Goal: Task Accomplishment & Management: Use online tool/utility

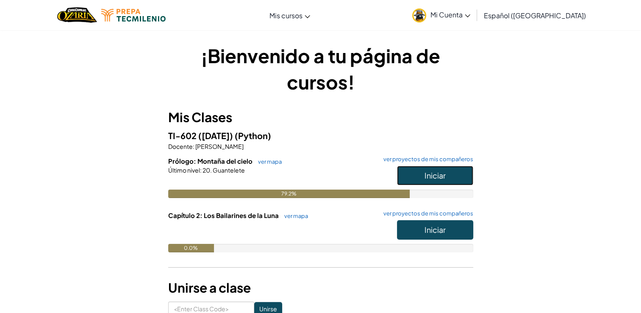
click at [442, 178] on span "Iniciar" at bounding box center [435, 175] width 21 height 10
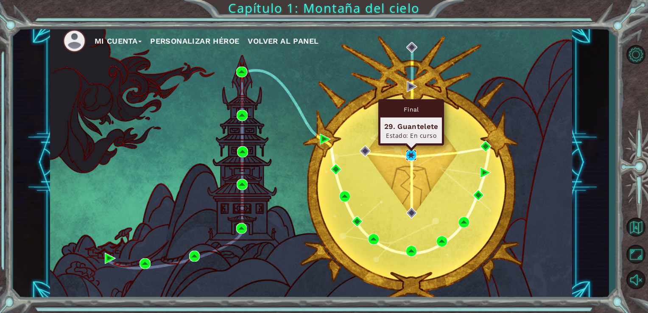
click at [415, 159] on img at bounding box center [411, 155] width 11 height 11
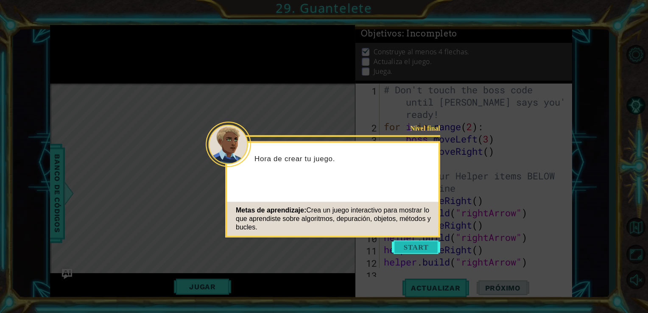
click at [414, 251] on button "Start" at bounding box center [416, 247] width 48 height 14
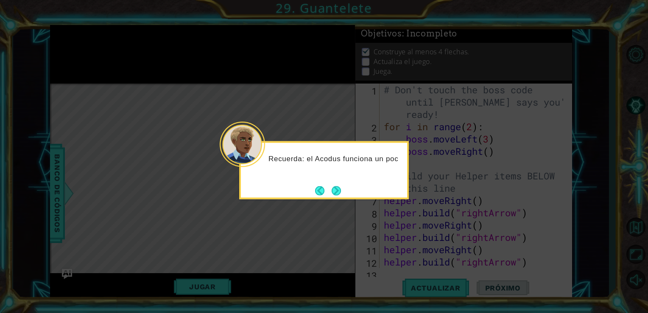
click at [334, 189] on button "Next" at bounding box center [335, 190] width 9 height 9
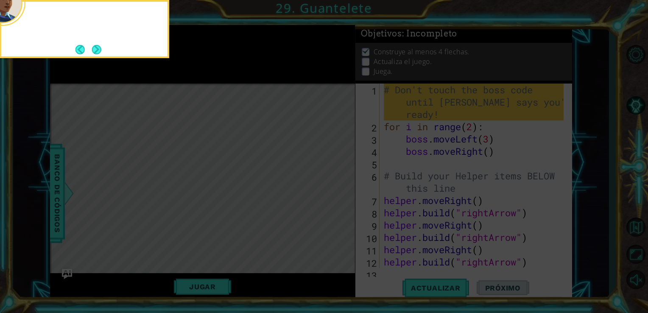
click at [334, 189] on icon at bounding box center [324, 47] width 648 height 532
click at [103, 53] on div "Por ahora, no modifiques el código del jefe. Lo haremos más" at bounding box center [85, 29] width 170 height 58
click at [103, 53] on div "Por ahora, no modifiques el código del jefe. Lo haremos más adelan" at bounding box center [85, 29] width 170 height 58
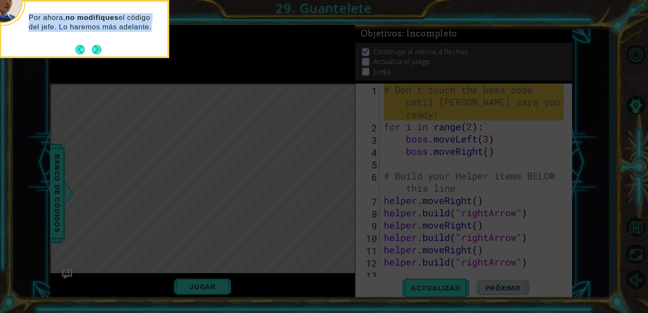
drag, startPoint x: 103, startPoint y: 53, endPoint x: 94, endPoint y: 43, distance: 13.8
click at [94, 43] on div "Por ahora, no modifiques el código del jefe. Lo haremos más adelante." at bounding box center [85, 29] width 170 height 58
click at [94, 43] on footer at bounding box center [88, 49] width 26 height 13
click at [96, 53] on button "Next" at bounding box center [96, 49] width 9 height 9
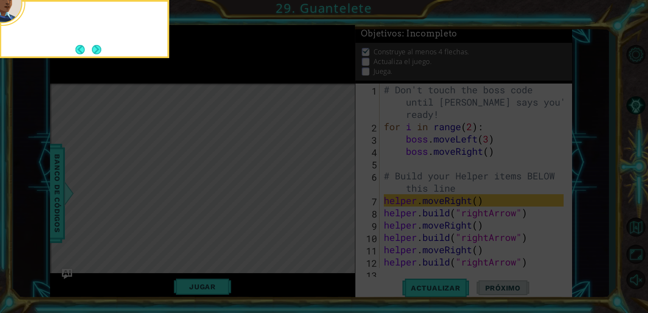
click at [96, 53] on button "Next" at bounding box center [96, 49] width 9 height 9
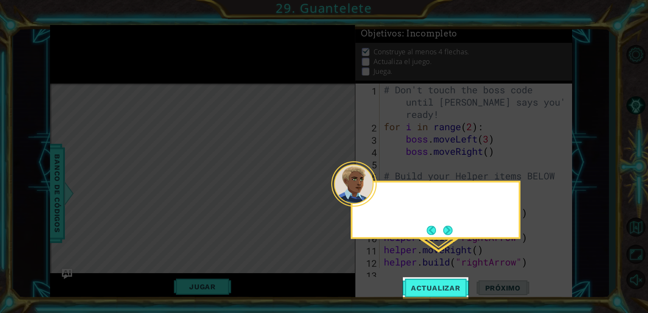
click at [96, 53] on icon at bounding box center [324, 156] width 648 height 313
click at [448, 228] on button "Next" at bounding box center [447, 229] width 9 height 9
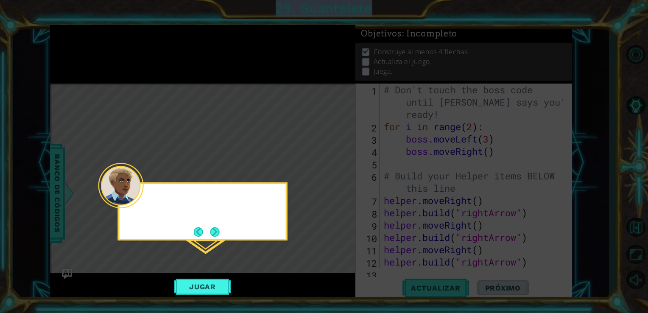
click at [448, 228] on icon at bounding box center [324, 156] width 648 height 313
click at [217, 228] on button "Next" at bounding box center [214, 231] width 9 height 9
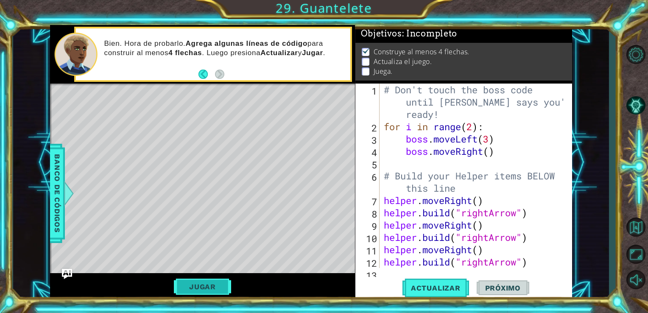
click at [196, 289] on button "Jugar" at bounding box center [202, 286] width 57 height 16
click at [503, 289] on span "Próximo" at bounding box center [502, 288] width 53 height 8
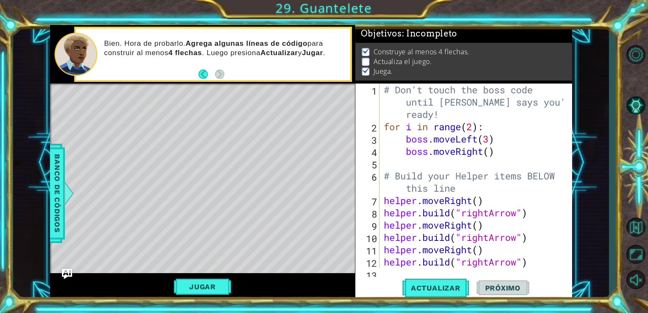
click at [401, 280] on div "Actualizar Próximo" at bounding box center [465, 288] width 217 height 22
click at [409, 283] on button "Actualizar" at bounding box center [435, 288] width 67 height 22
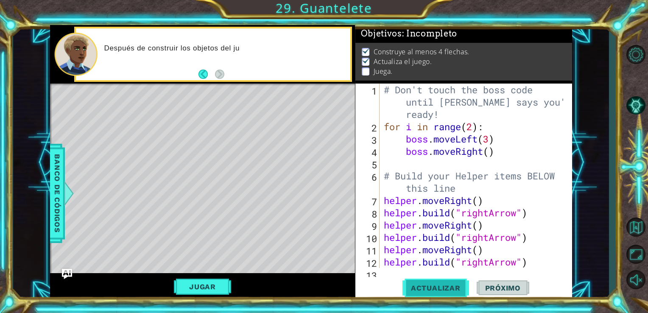
click at [406, 294] on button "Actualizar" at bounding box center [435, 288] width 67 height 22
click at [432, 287] on span "Actualizar" at bounding box center [435, 288] width 67 height 8
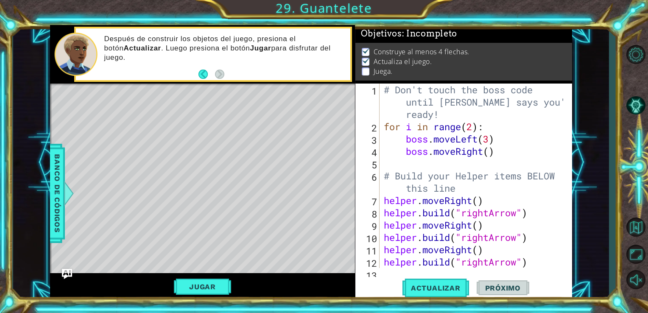
scroll to position [60, 0]
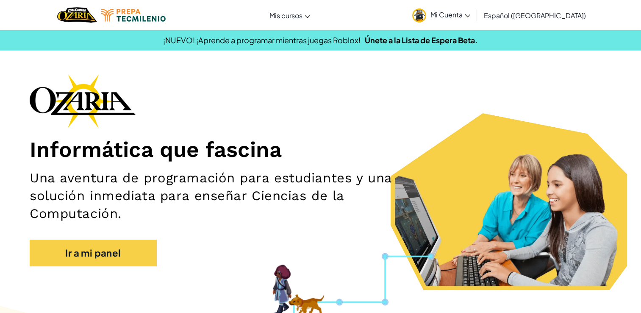
click at [450, 14] on link "Mi Cuenta" at bounding box center [441, 15] width 67 height 27
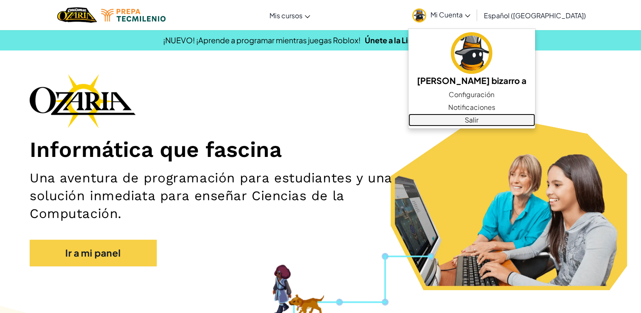
click at [531, 117] on link "Salir" at bounding box center [472, 120] width 127 height 13
